Goal: Task Accomplishment & Management: Manage account settings

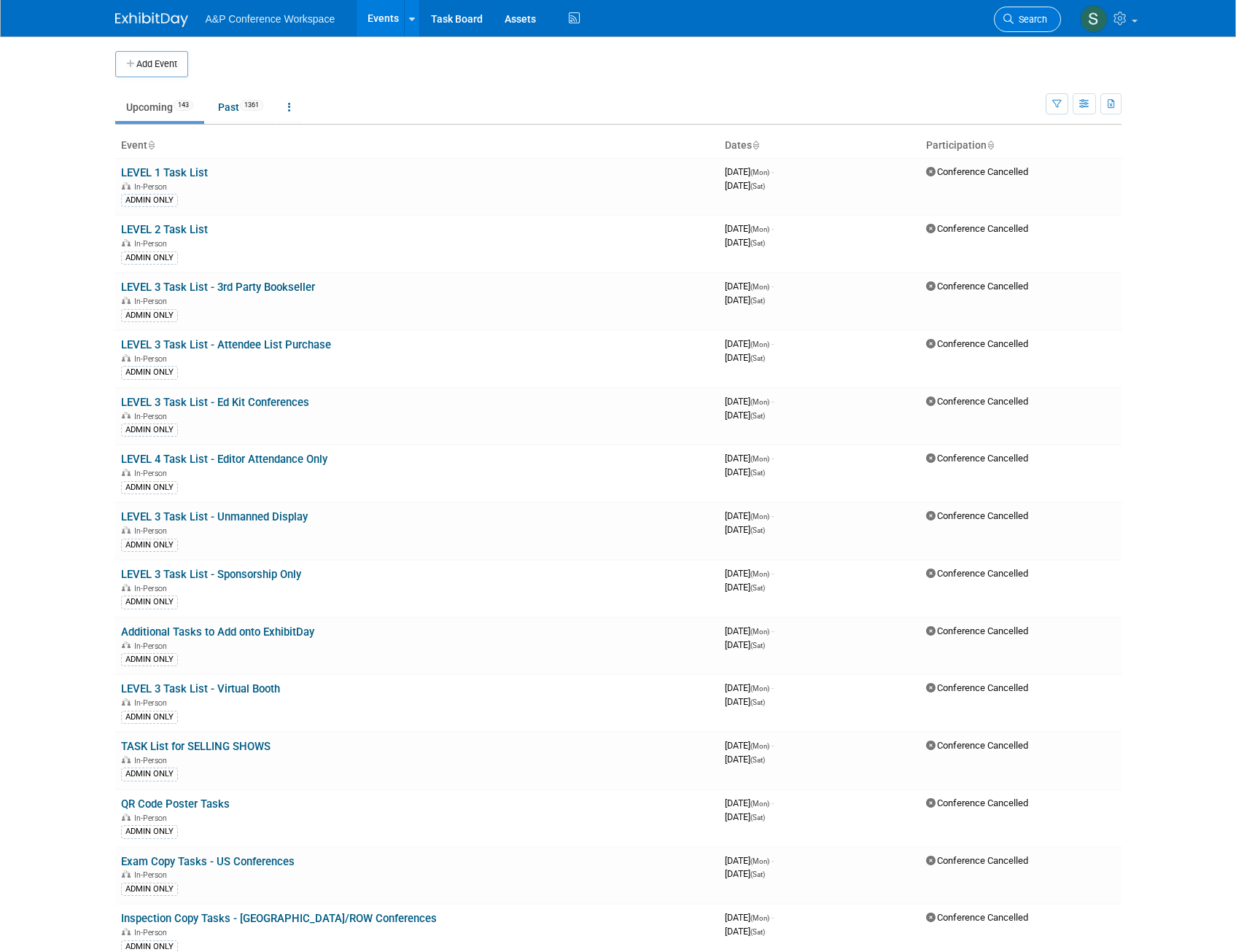
click at [1021, 21] on span "Search" at bounding box center [1031, 19] width 34 height 11
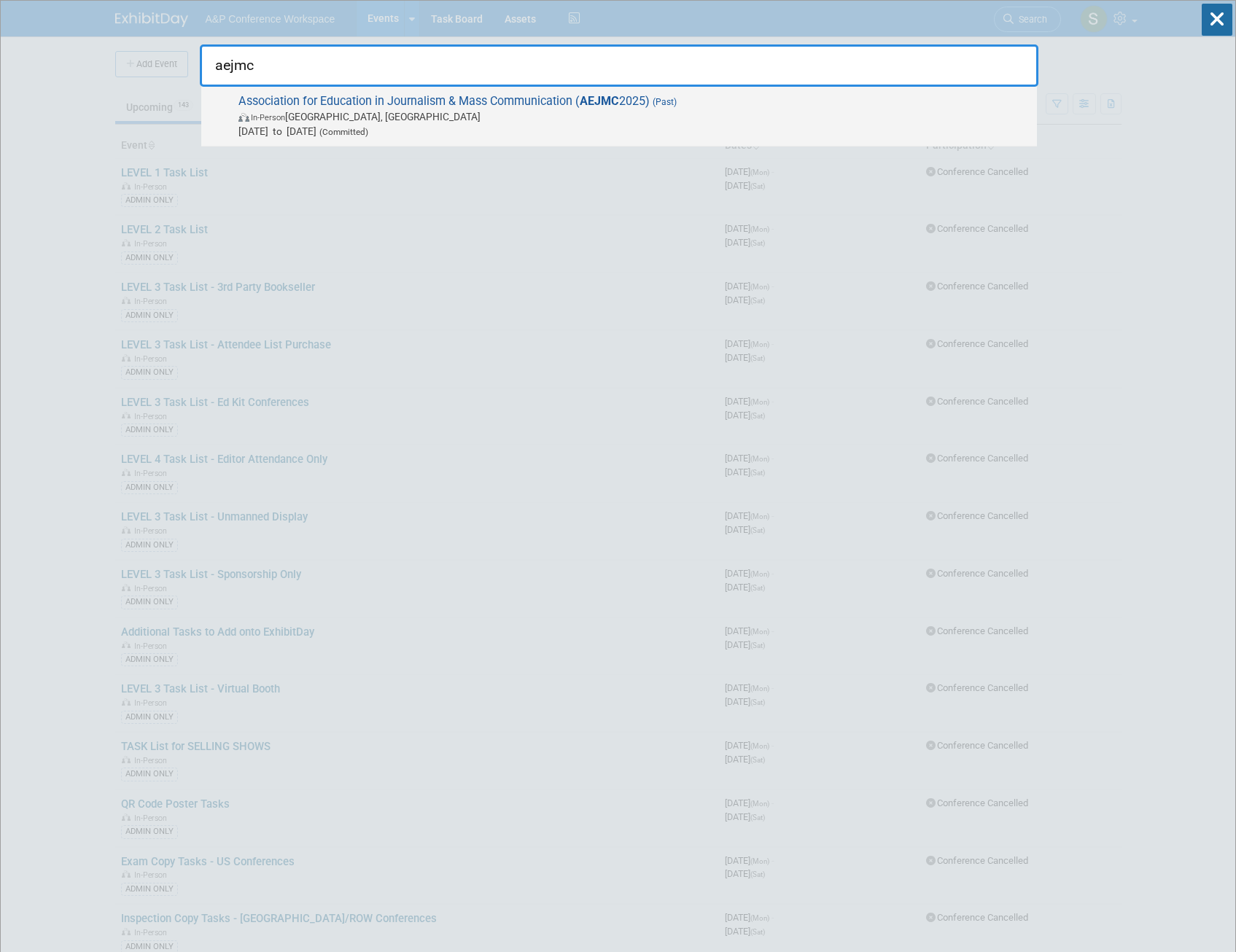
type input "aejmc"
click at [653, 109] on span "In-Person San Francisco, CA" at bounding box center [634, 116] width 792 height 15
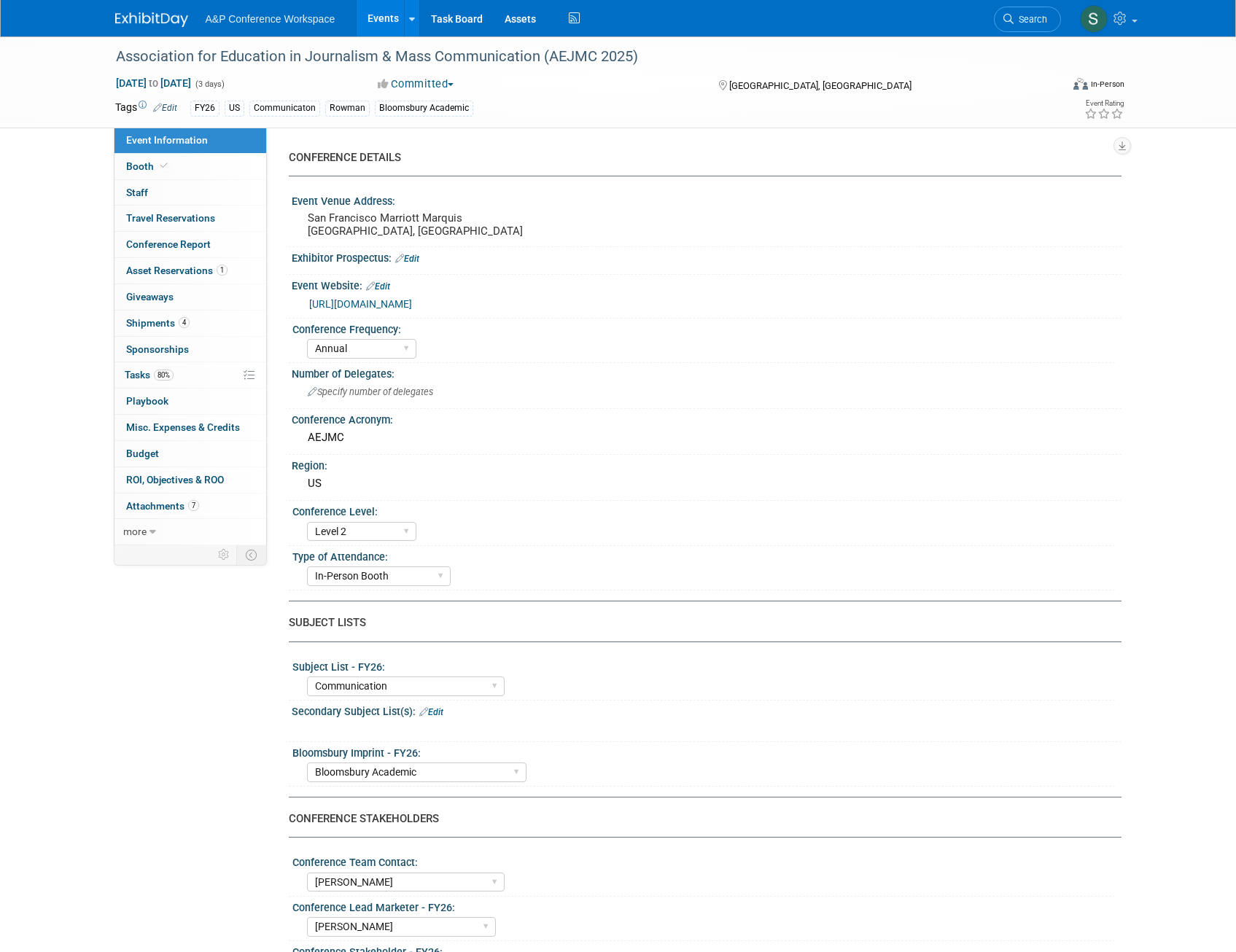
select select "Annual"
select select "Level 2"
select select "In-Person Booth"
select select "Communication"
select select "Bloomsbury Academic"
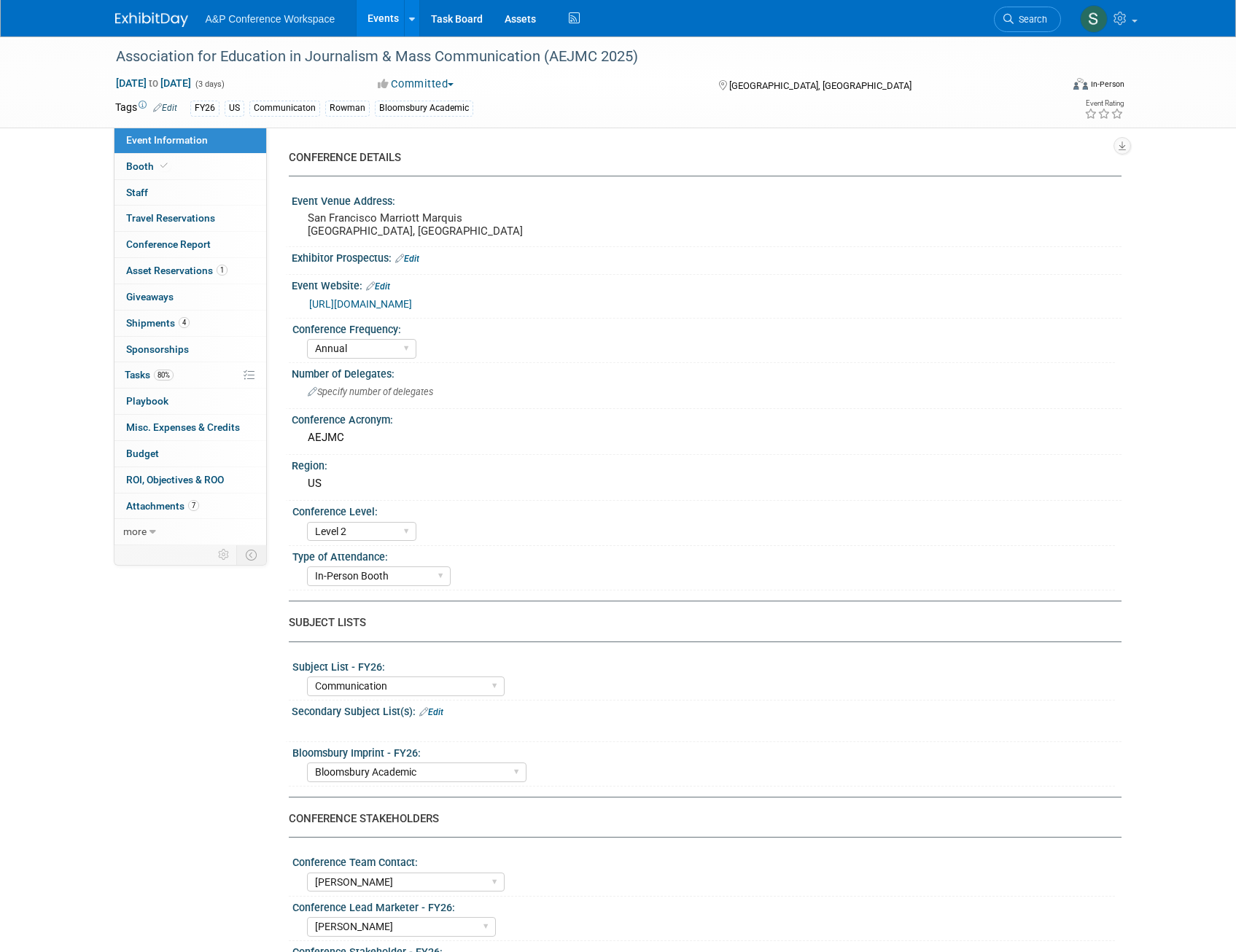
select select "[PERSON_NAME]"
select select "Networking/Commissioning"
click at [158, 373] on span "80%" at bounding box center [164, 375] width 20 height 11
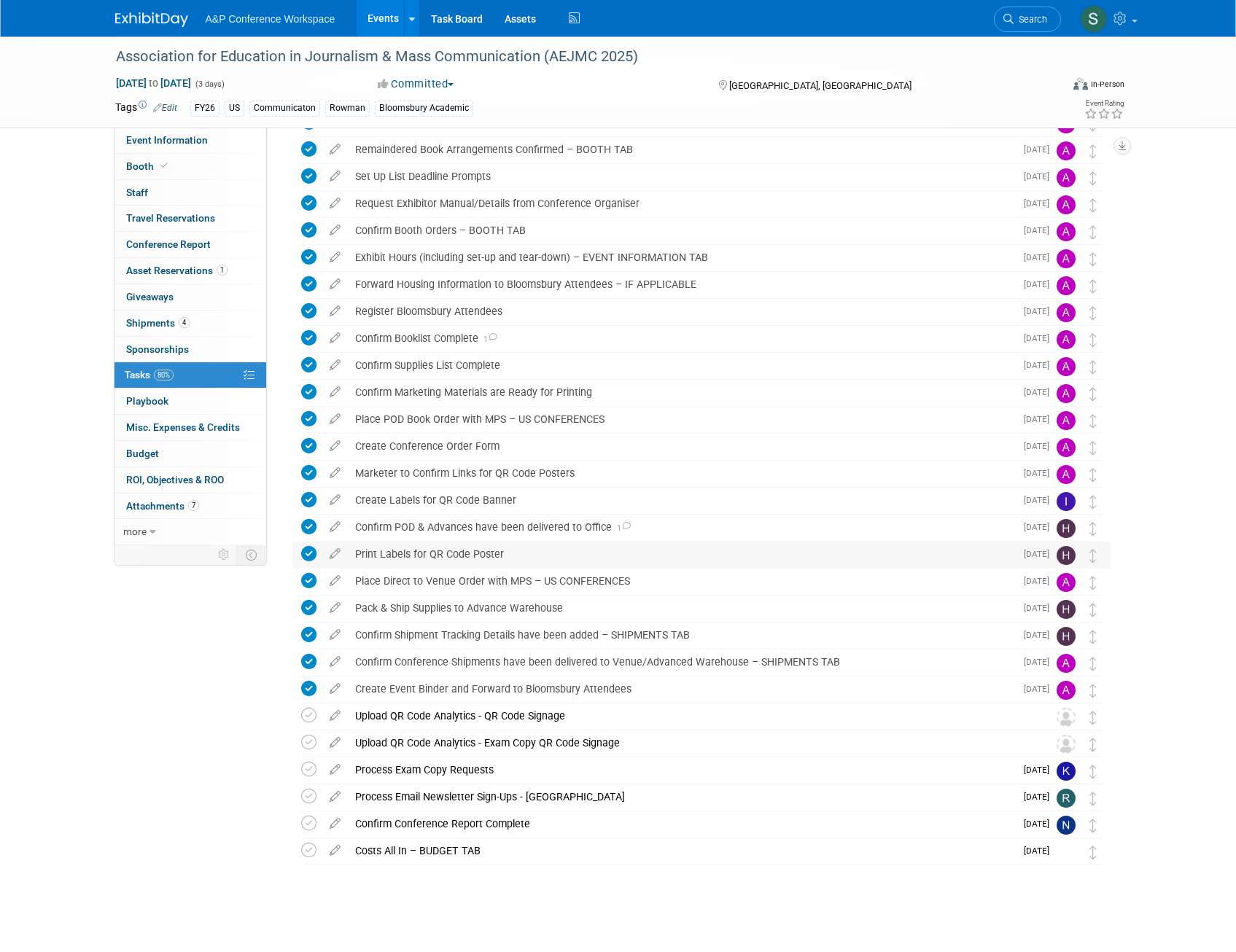
scroll to position [136, 0]
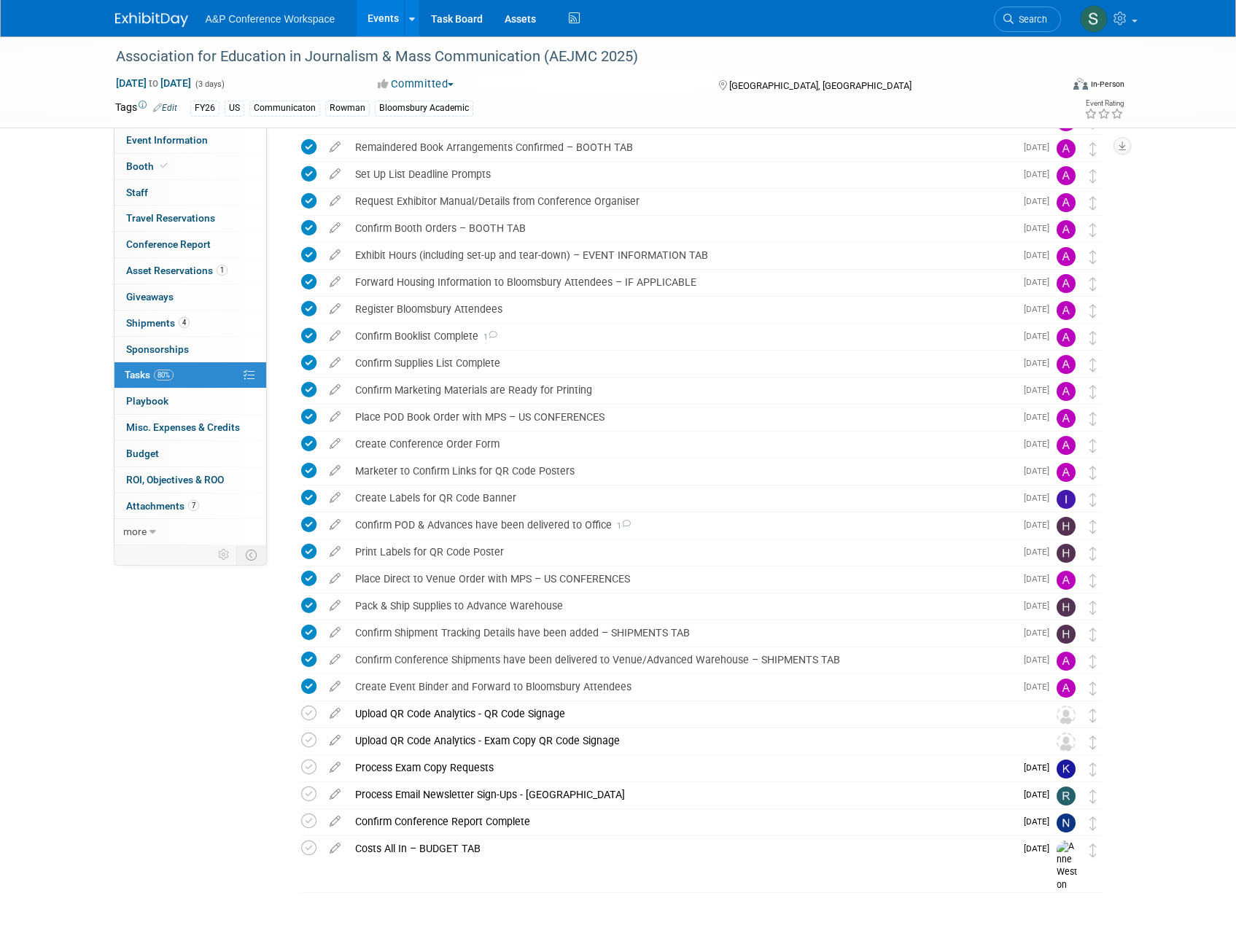
click at [180, 673] on div "Event Information Event Info Booth Booth 0 Staff 0 Staff 0 Travel Reservations …" at bounding box center [618, 412] width 1029 height 1022
click at [156, 514] on link "7 Attachments 7" at bounding box center [189, 507] width 152 height 26
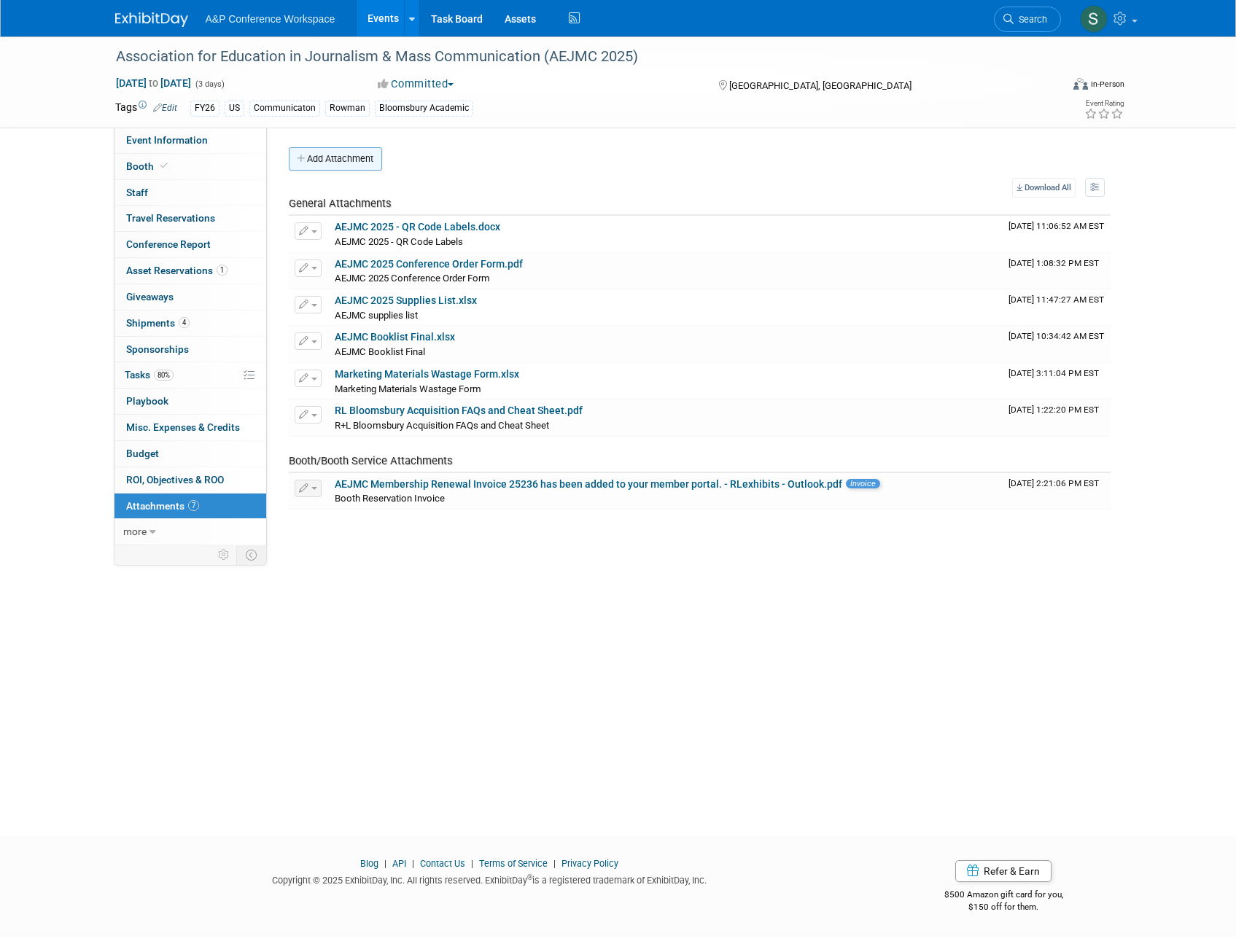
click at [334, 155] on button "Add Attachment" at bounding box center [335, 160] width 93 height 24
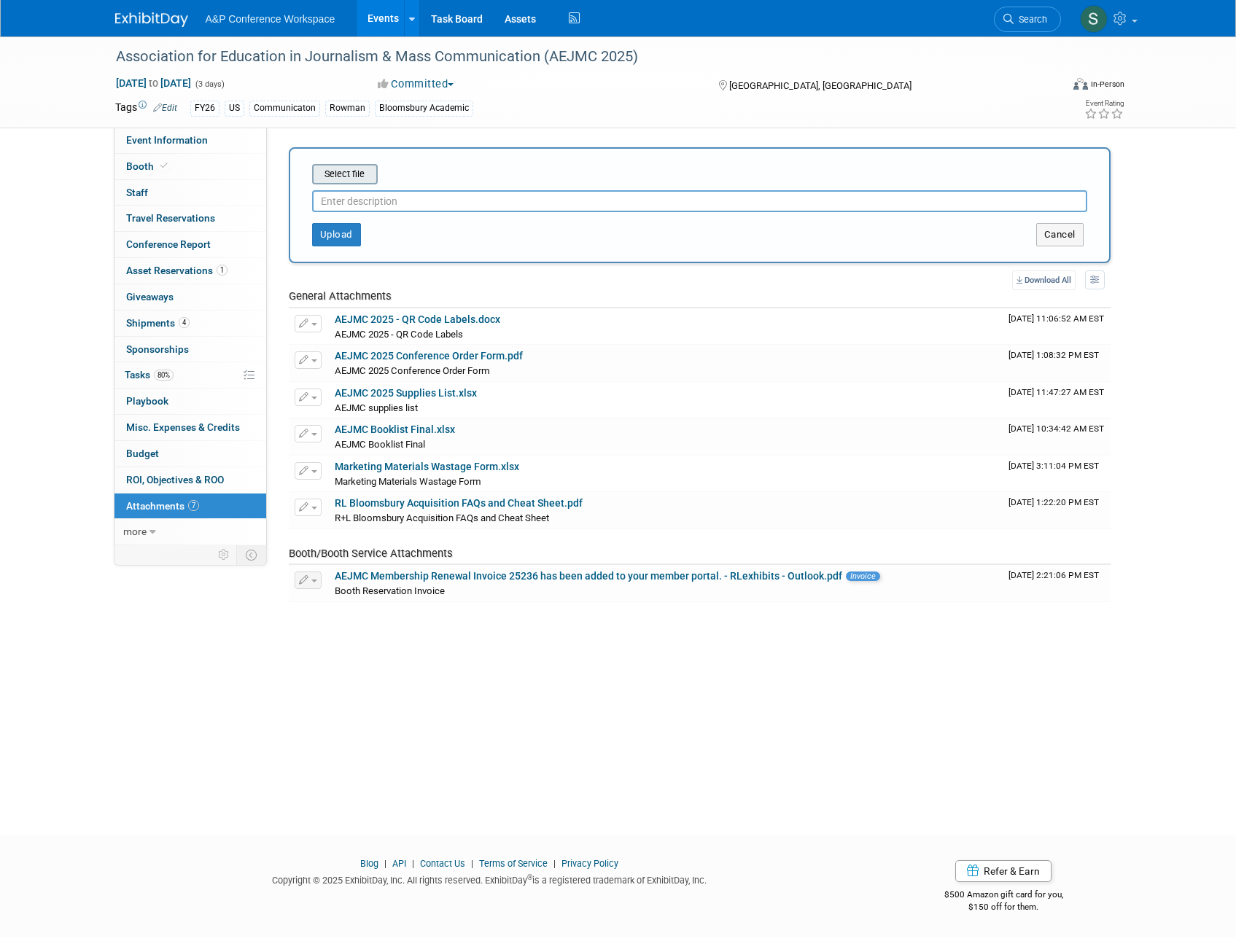
click at [352, 173] on input "file" at bounding box center [289, 175] width 174 height 18
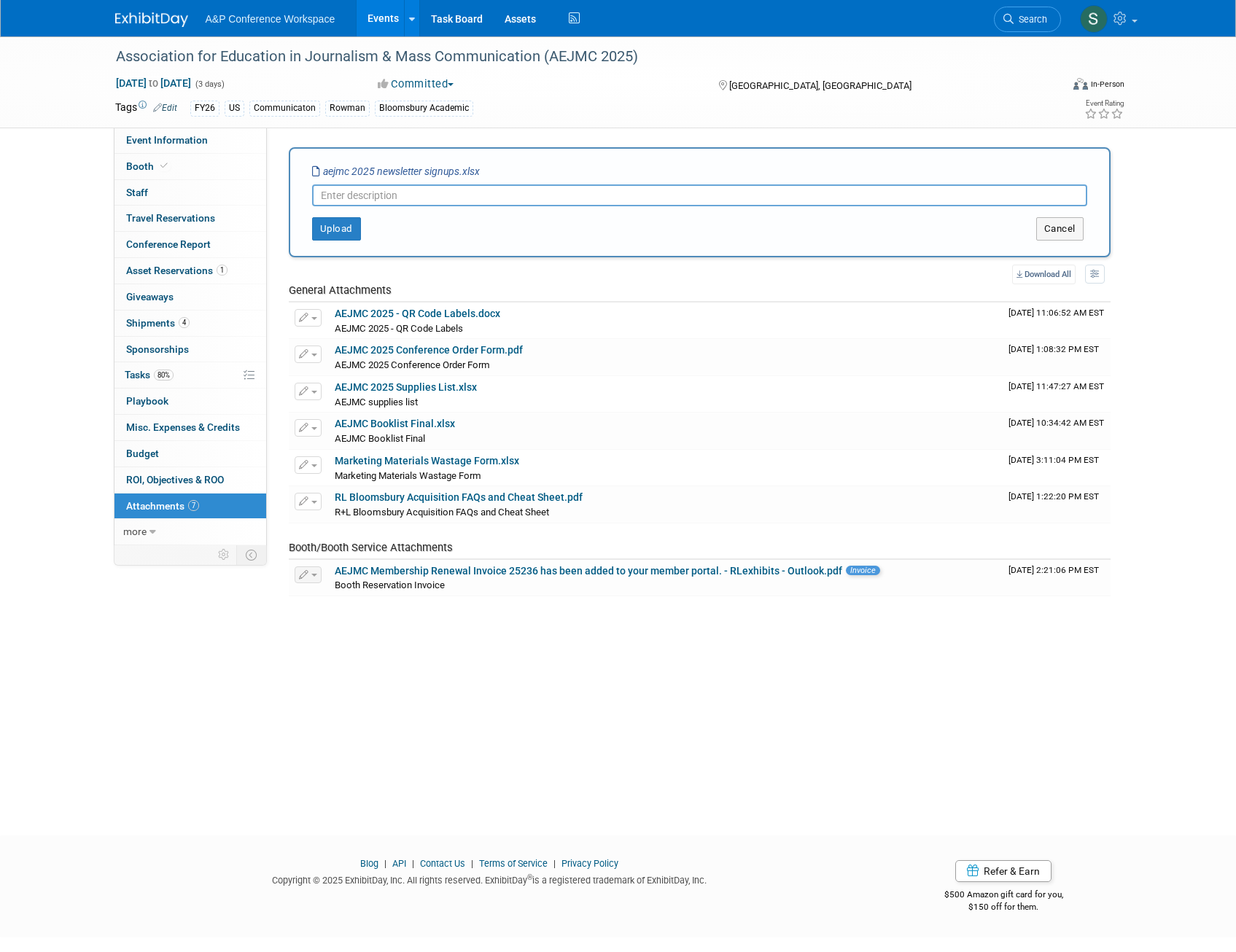
click at [415, 194] on input "text" at bounding box center [700, 195] width 776 height 22
click at [334, 227] on button "Upload" at bounding box center [336, 229] width 49 height 24
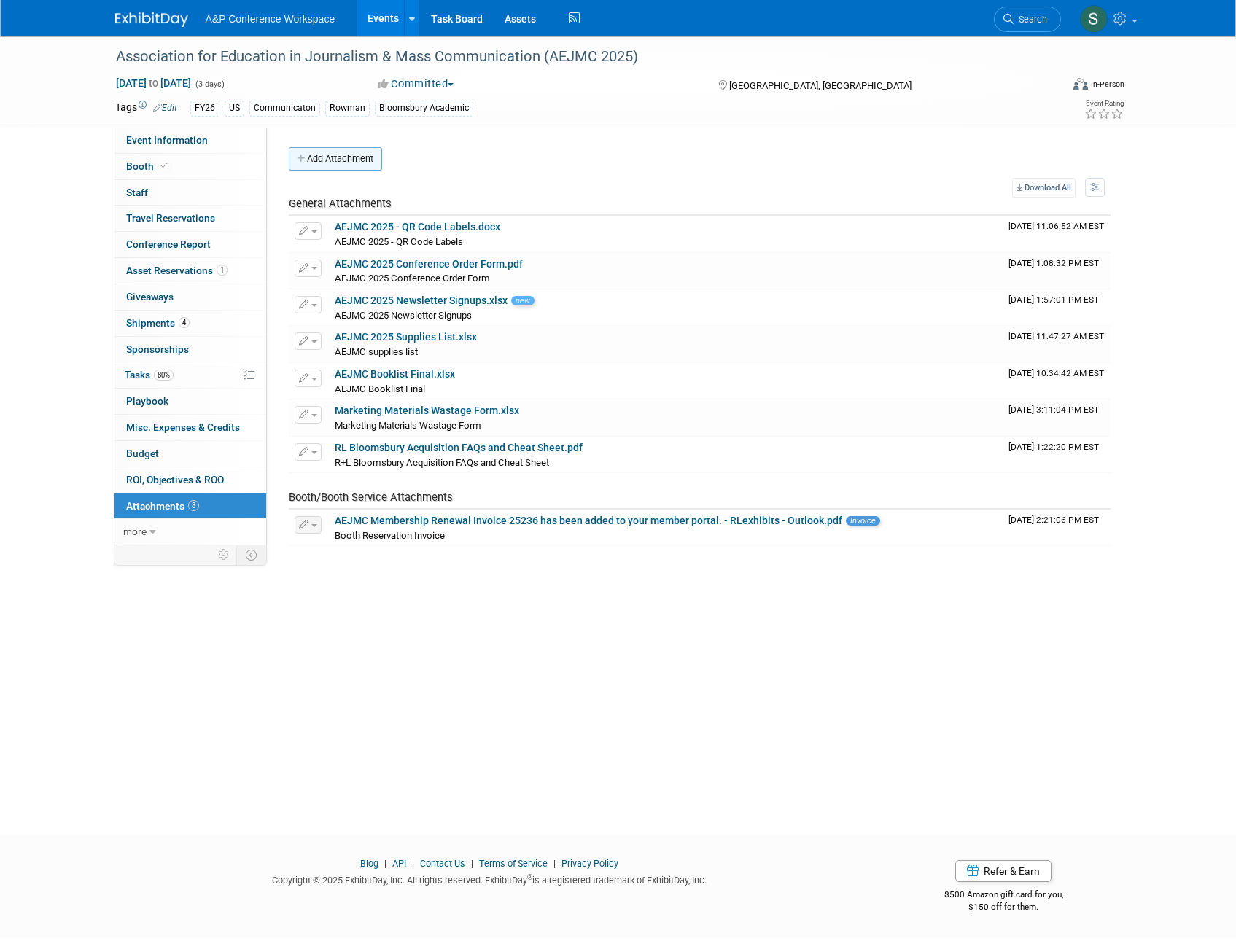
click at [350, 161] on button "Add Attachment" at bounding box center [335, 160] width 93 height 24
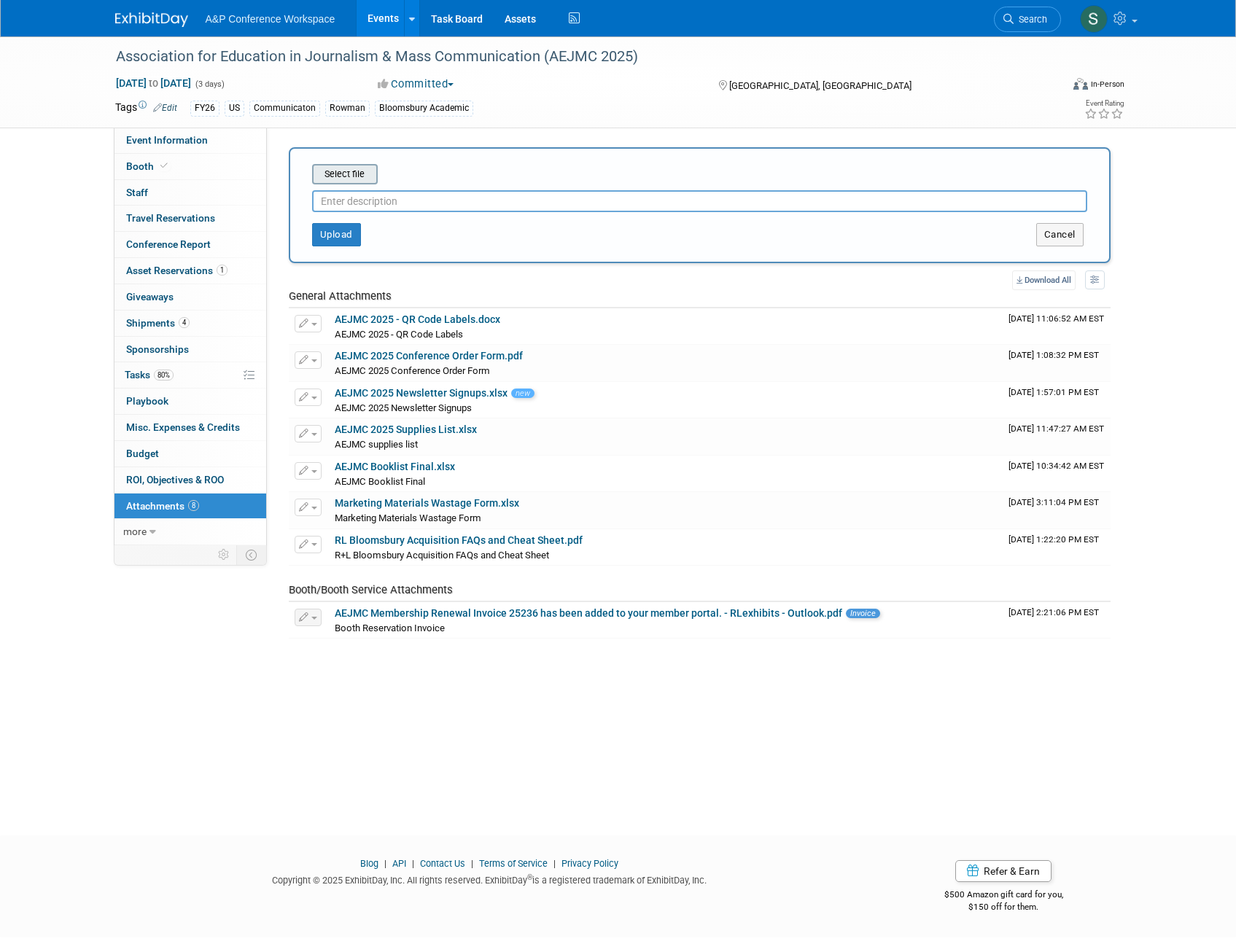
click at [334, 182] on input "file" at bounding box center [289, 175] width 174 height 18
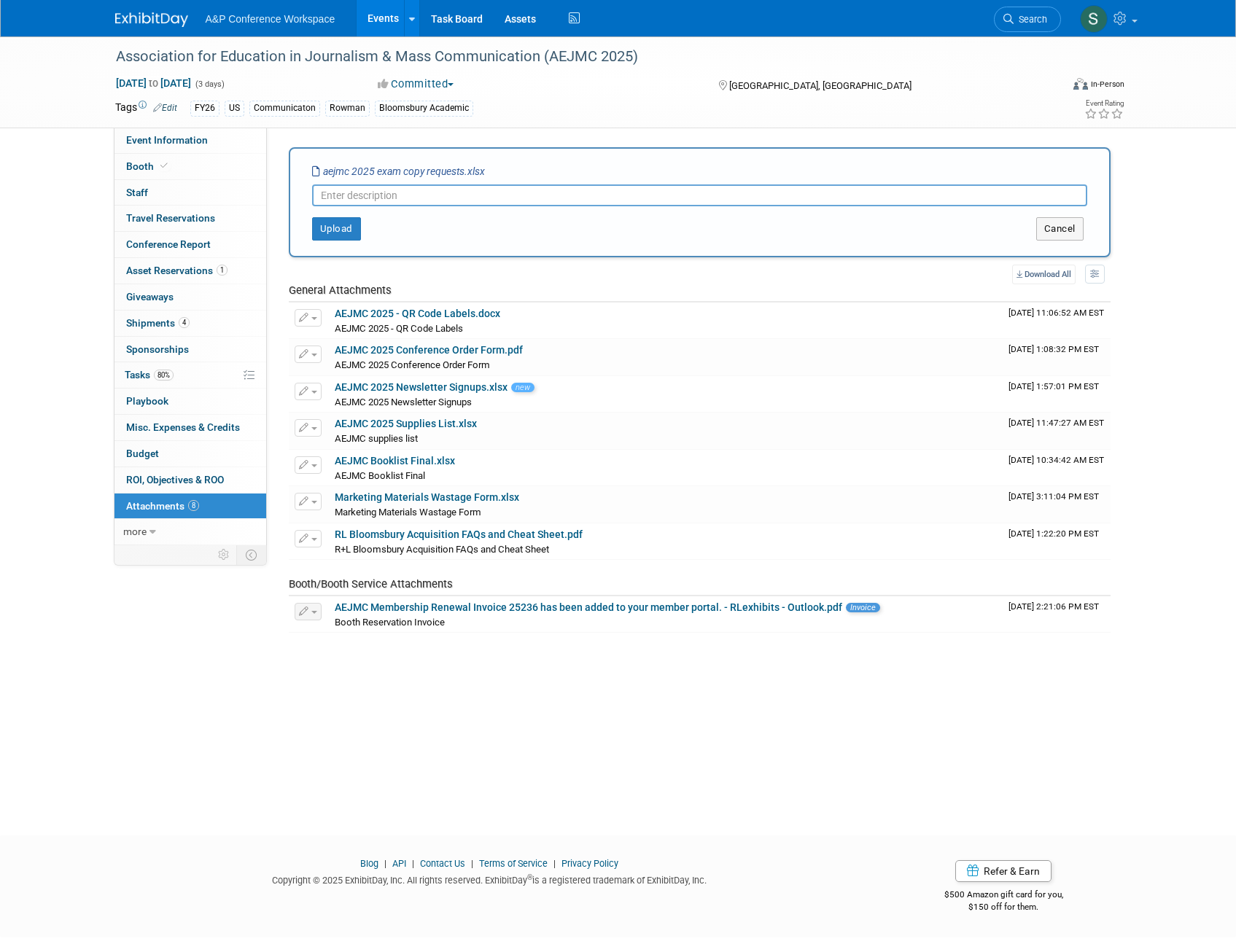
click at [357, 190] on input "text" at bounding box center [700, 195] width 776 height 22
type input "AEJMC 2025 Exam Copy Requests"
click at [350, 238] on button "Upload" at bounding box center [336, 229] width 49 height 24
